Goal: Browse casually

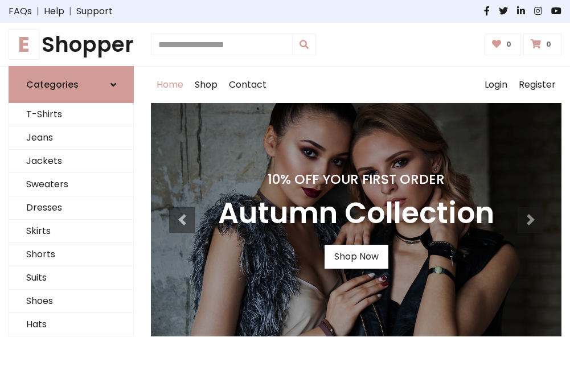
click at [71, 44] on h1 "E Shopper" at bounding box center [71, 44] width 125 height 25
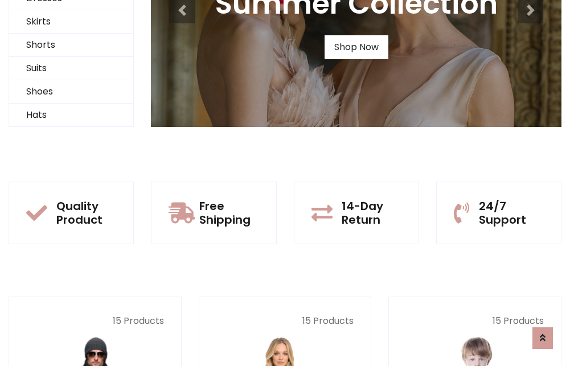
scroll to position [110, 0]
